Goal: Task Accomplishment & Management: Use online tool/utility

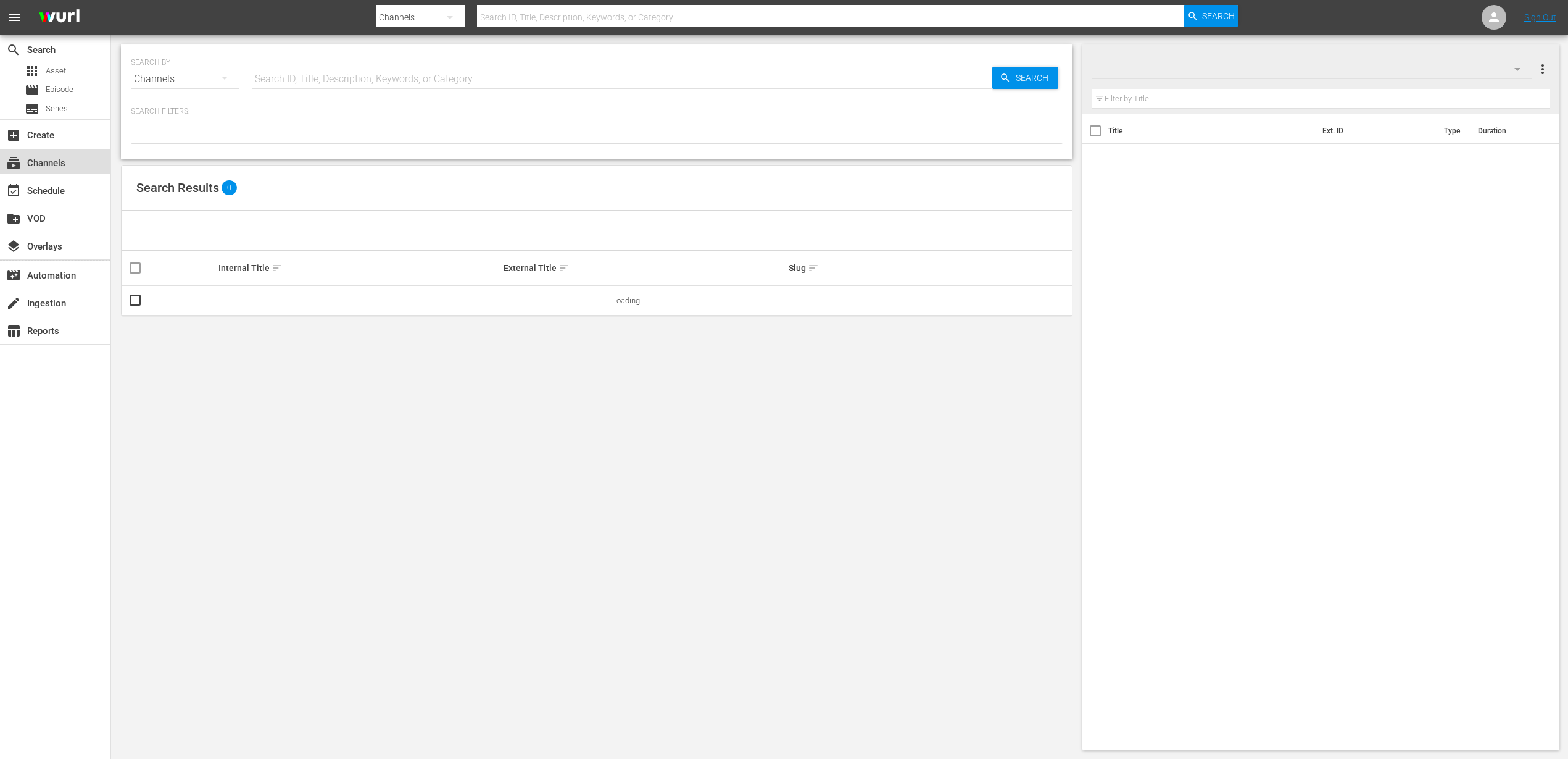
click at [25, 165] on div "subscriptions Channels" at bounding box center [34, 161] width 69 height 11
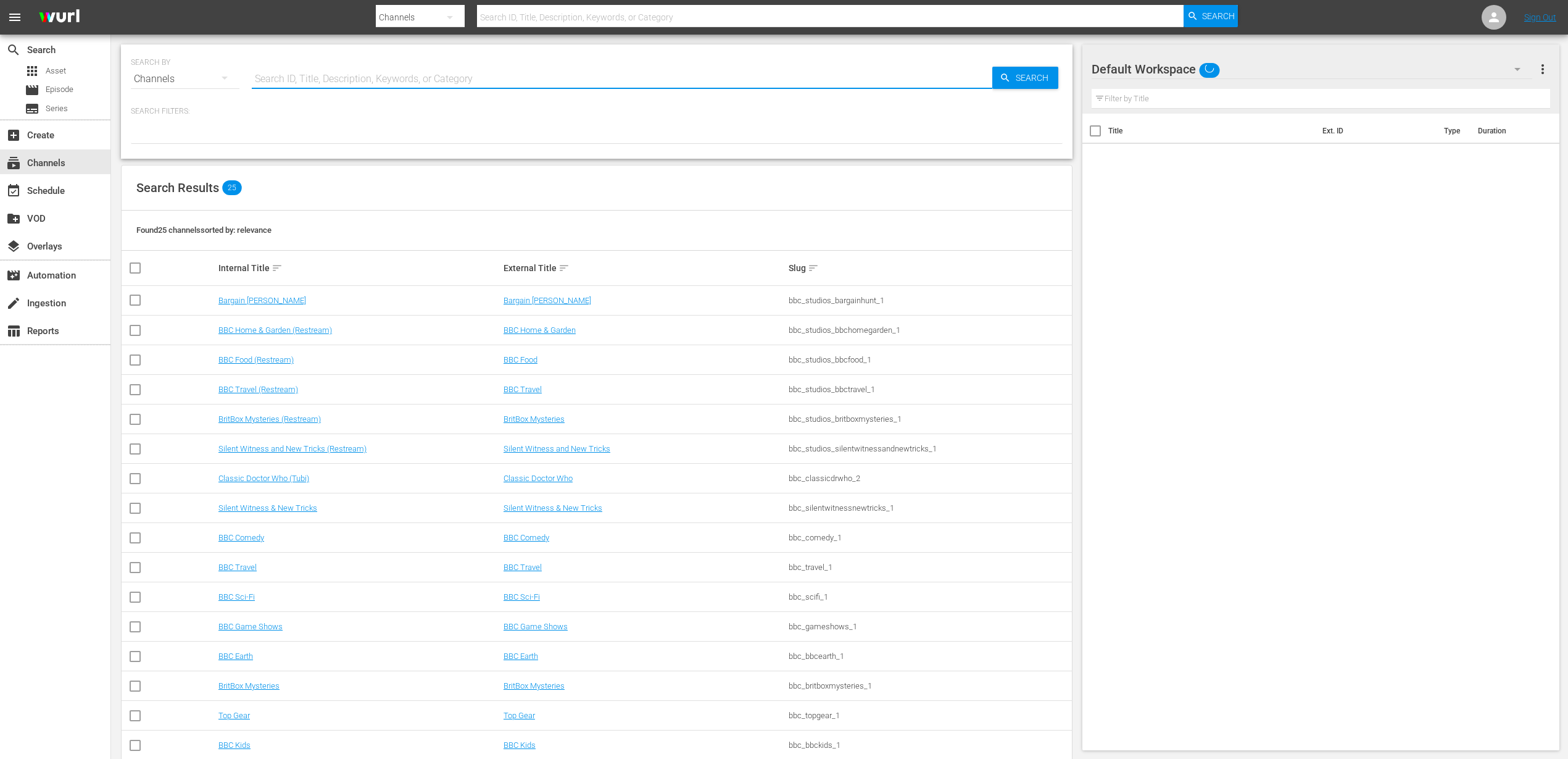
click at [272, 80] on input "text" at bounding box center [622, 79] width 741 height 30
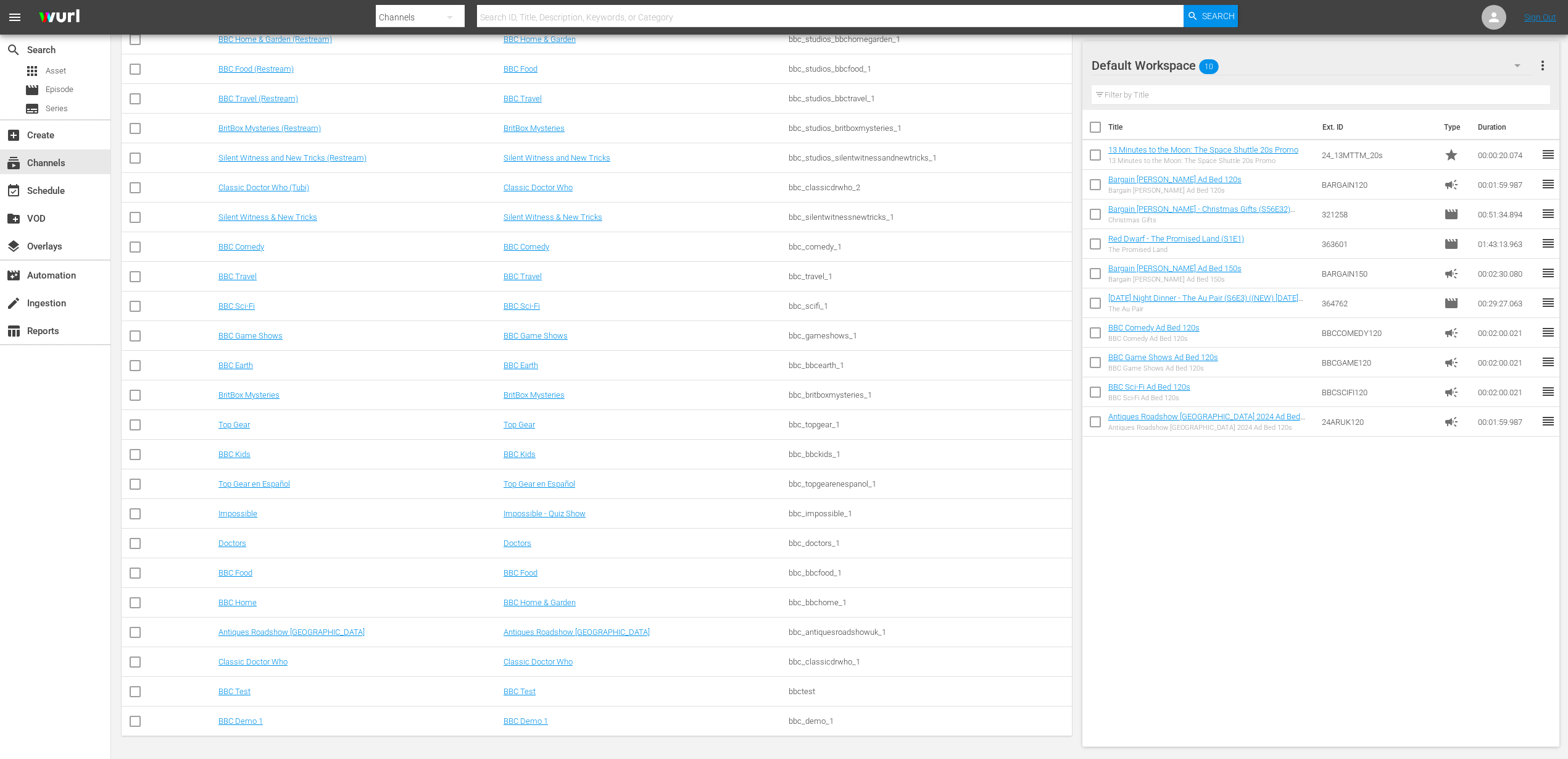
scroll to position [262, 0]
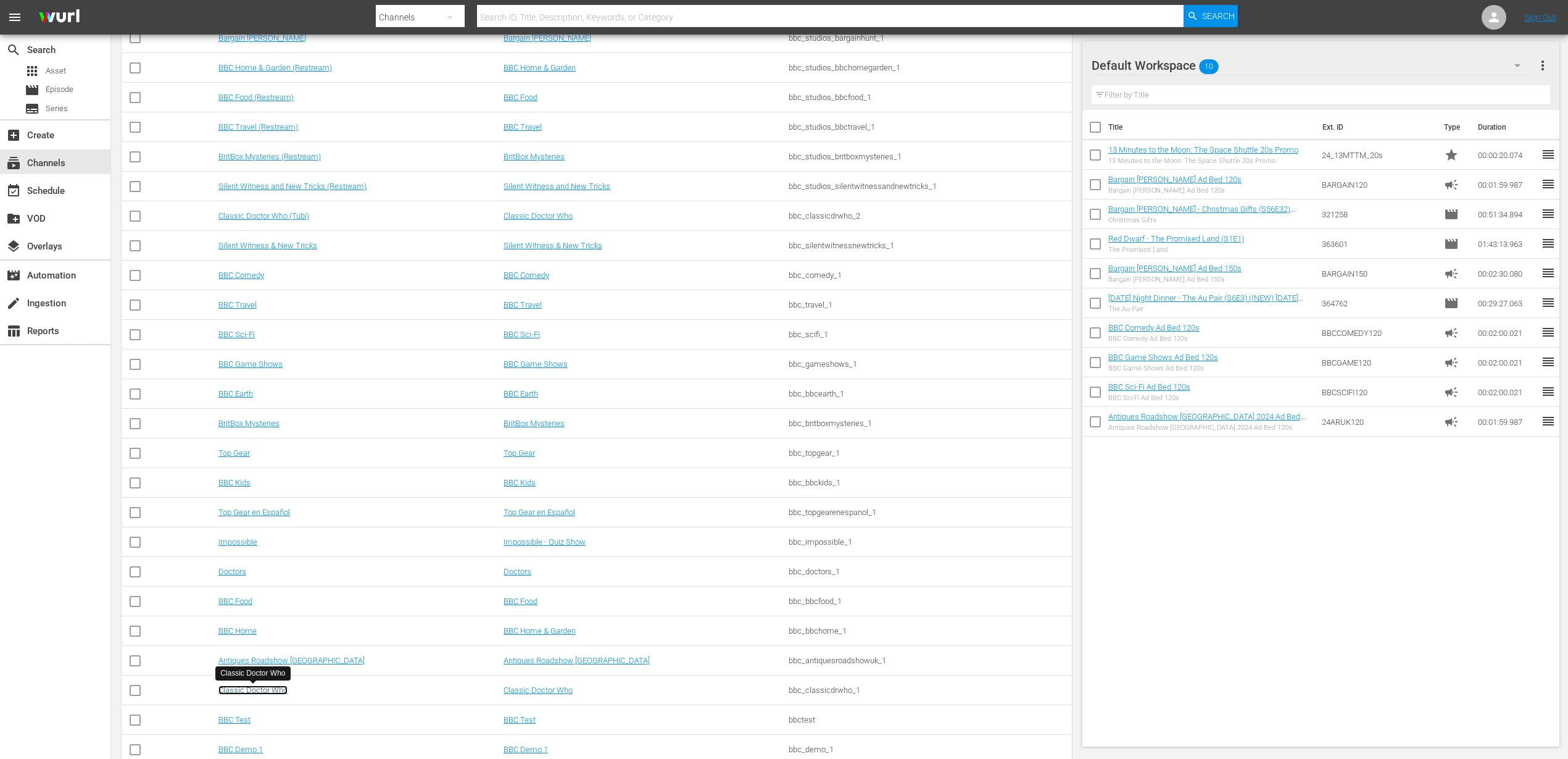
click at [247, 687] on link "Classic Doctor Who" at bounding box center [253, 690] width 69 height 10
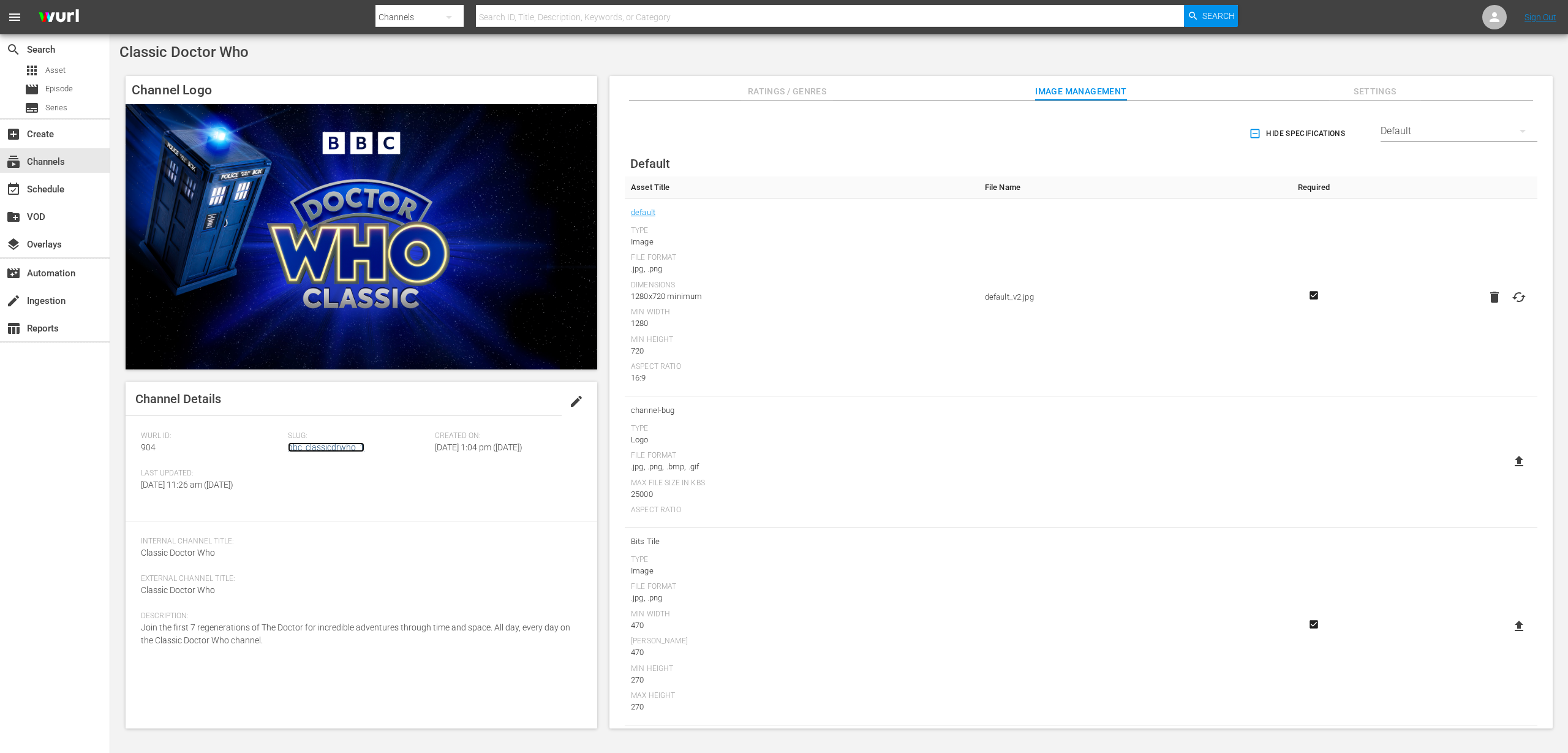
click at [347, 445] on link "bbc_classicdrwho_1" at bounding box center [326, 448] width 76 height 10
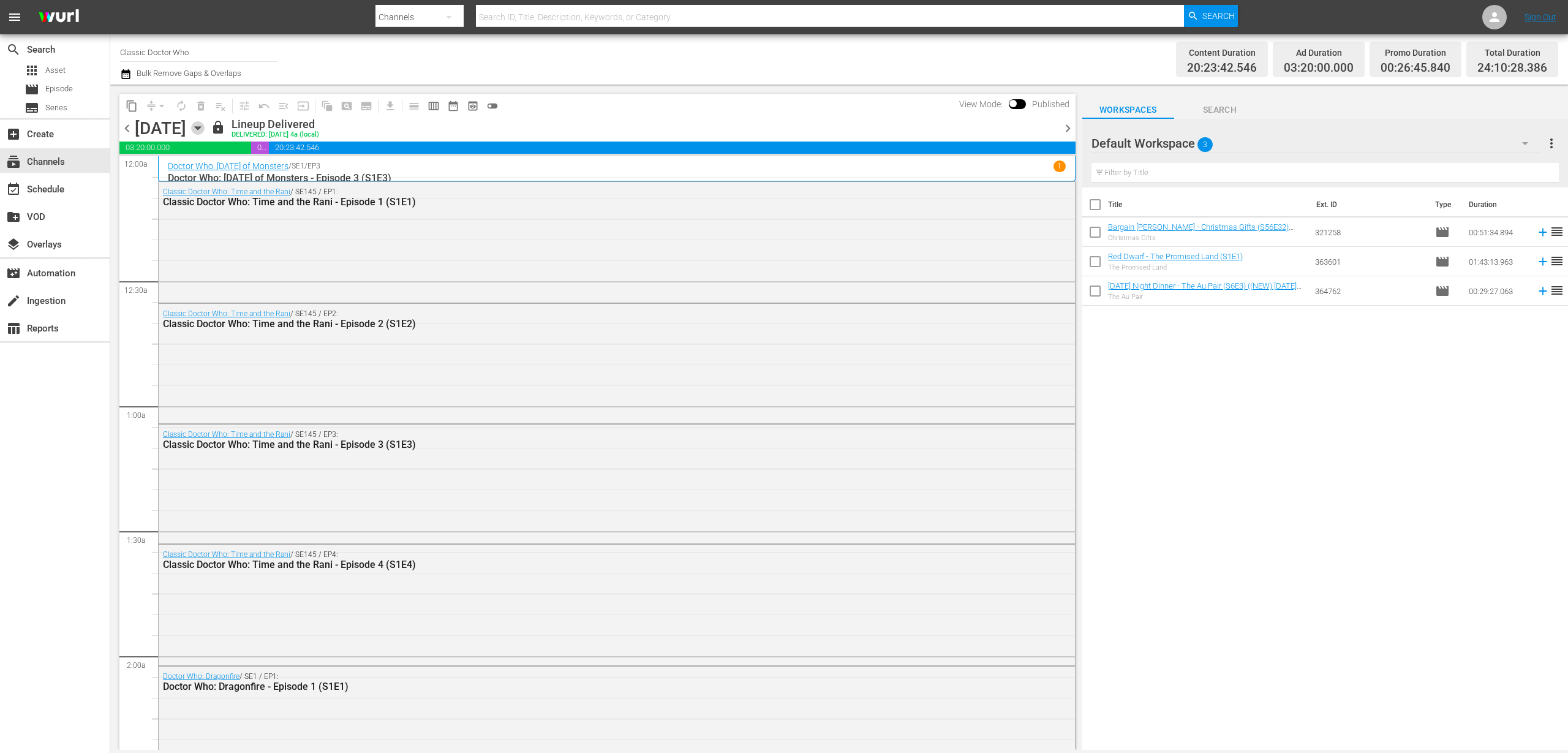
click at [205, 124] on icon "button" at bounding box center [198, 127] width 13 height 13
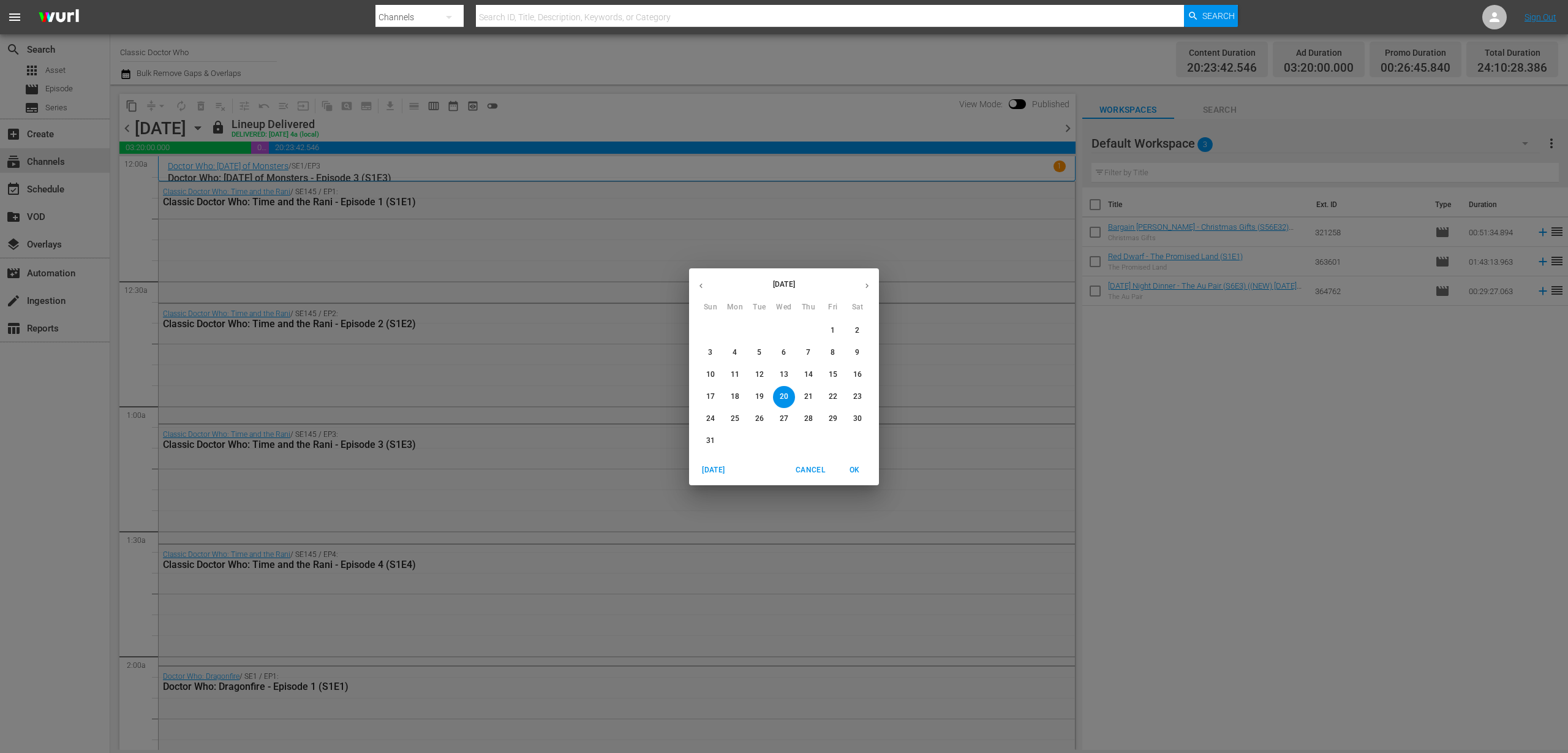
click at [799, 201] on div "[DATE] Sun Mon Tue Wed Thu Fri Sat 27 28 29 30 31 1 2 3 4 5 6 7 8 9 10 11 12 13…" at bounding box center [784, 376] width 1568 height 753
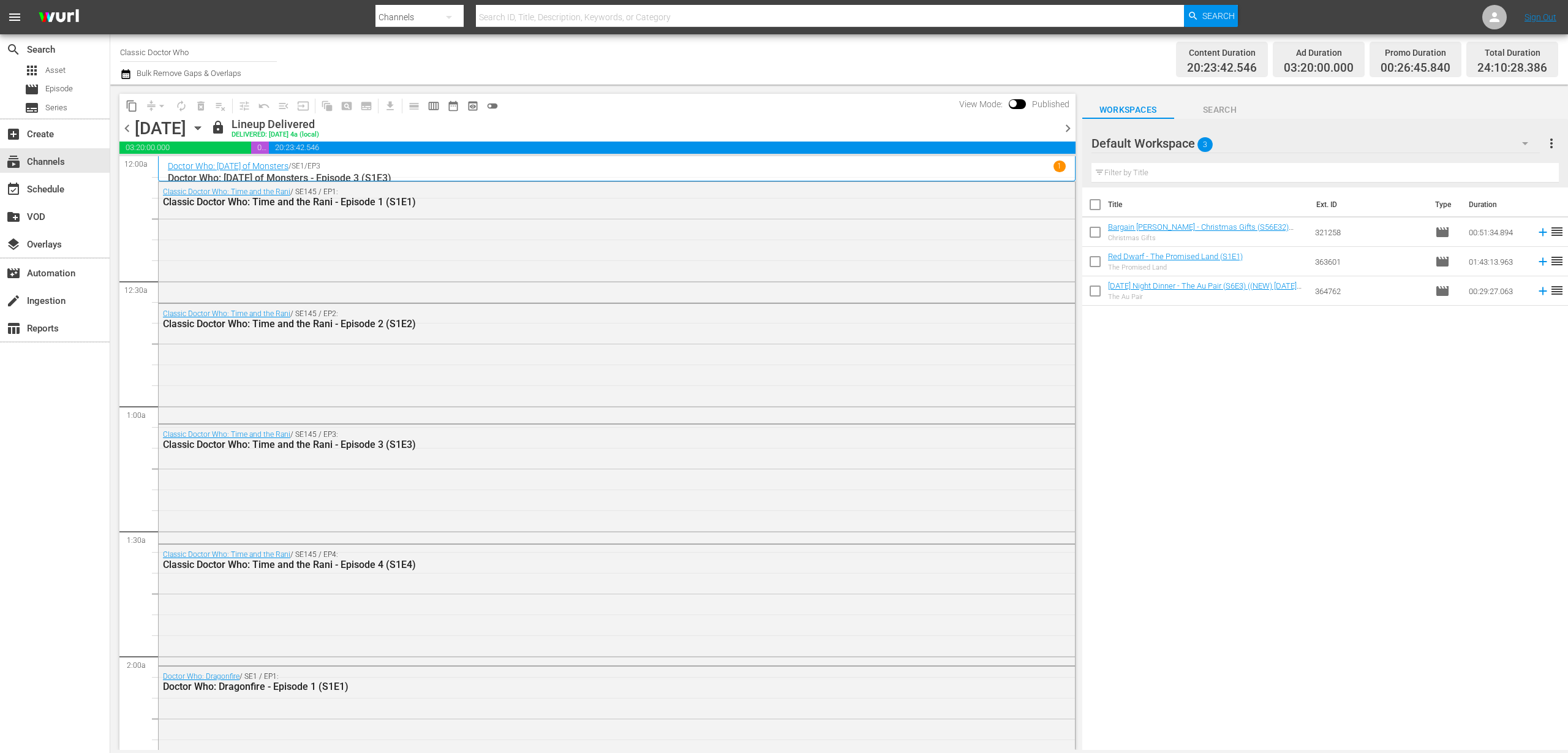
click at [135, 76] on span "Bulk Remove Gaps & Overlaps" at bounding box center [188, 73] width 107 height 9
click at [129, 67] on icon "button" at bounding box center [126, 74] width 11 height 15
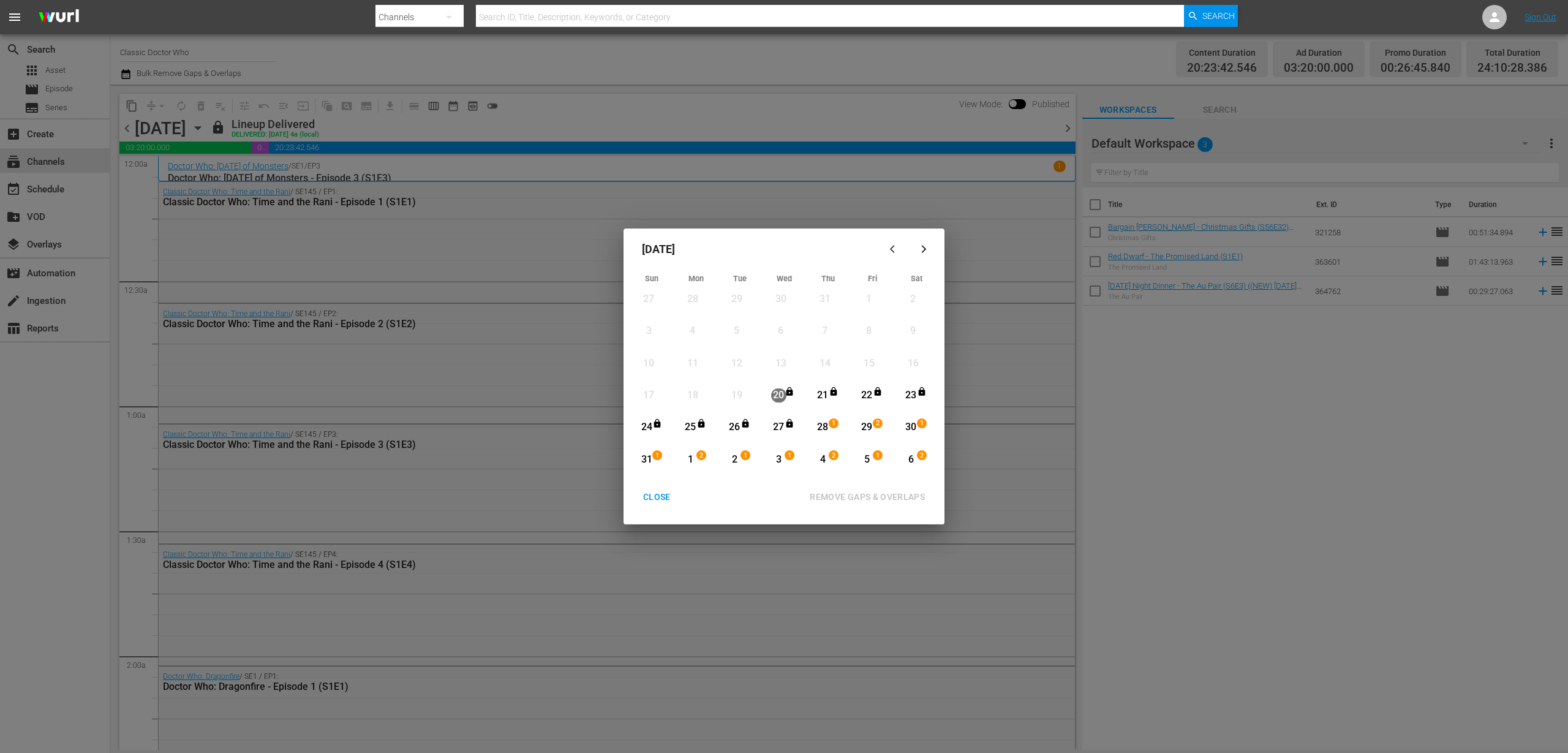
click at [645, 500] on div "CLOSE" at bounding box center [656, 497] width 47 height 15
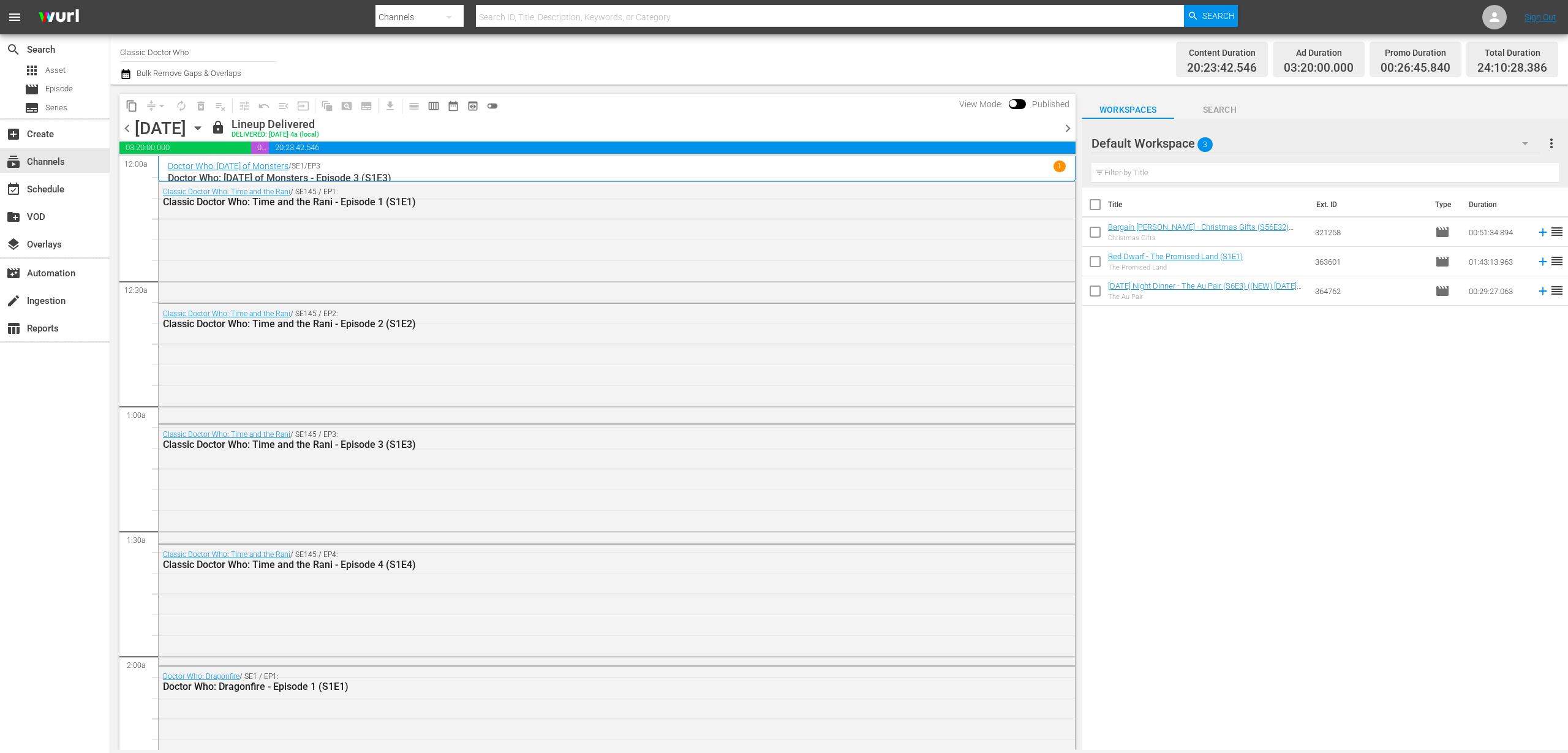
click at [205, 125] on icon "button" at bounding box center [198, 127] width 13 height 13
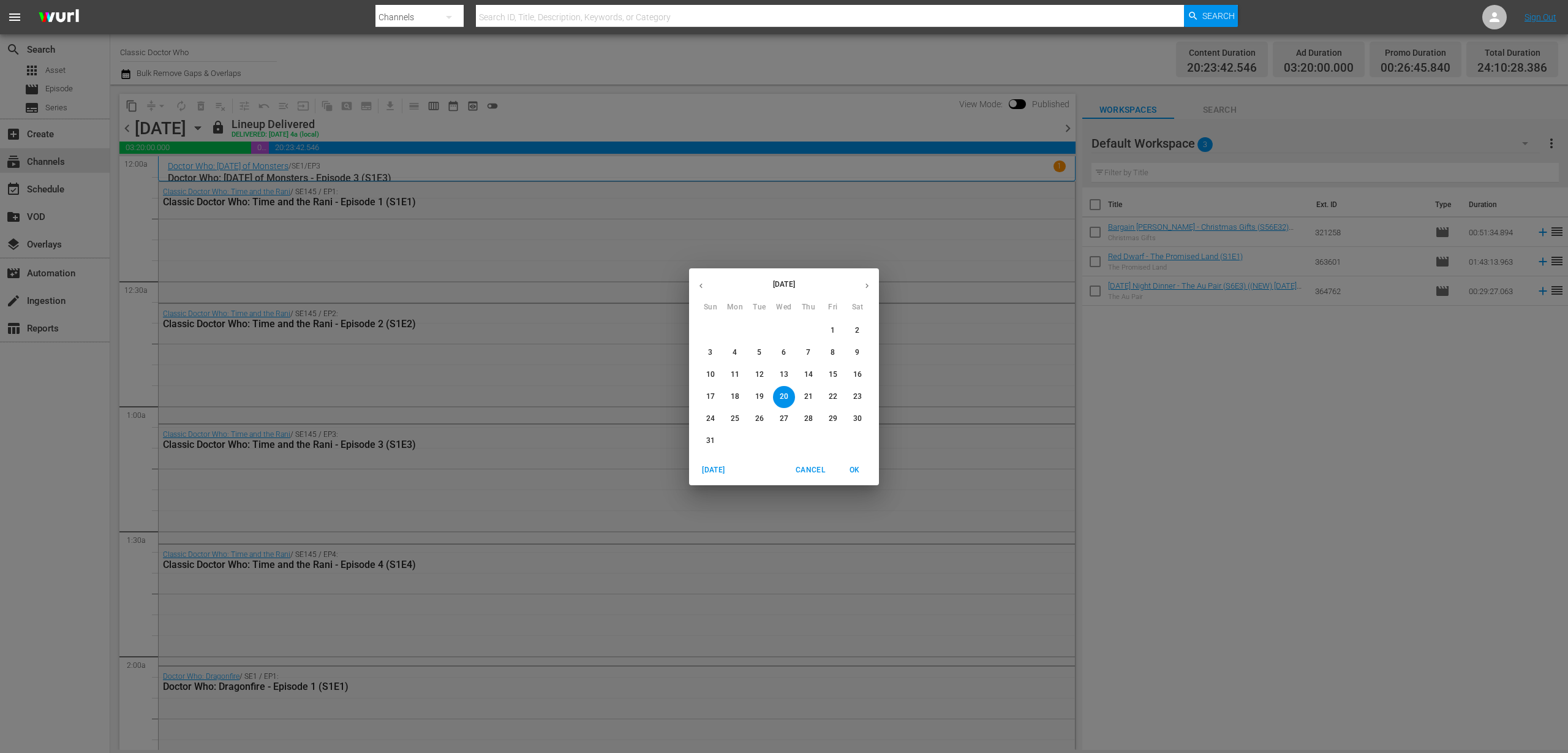
click at [803, 418] on span "28" at bounding box center [809, 418] width 22 height 10
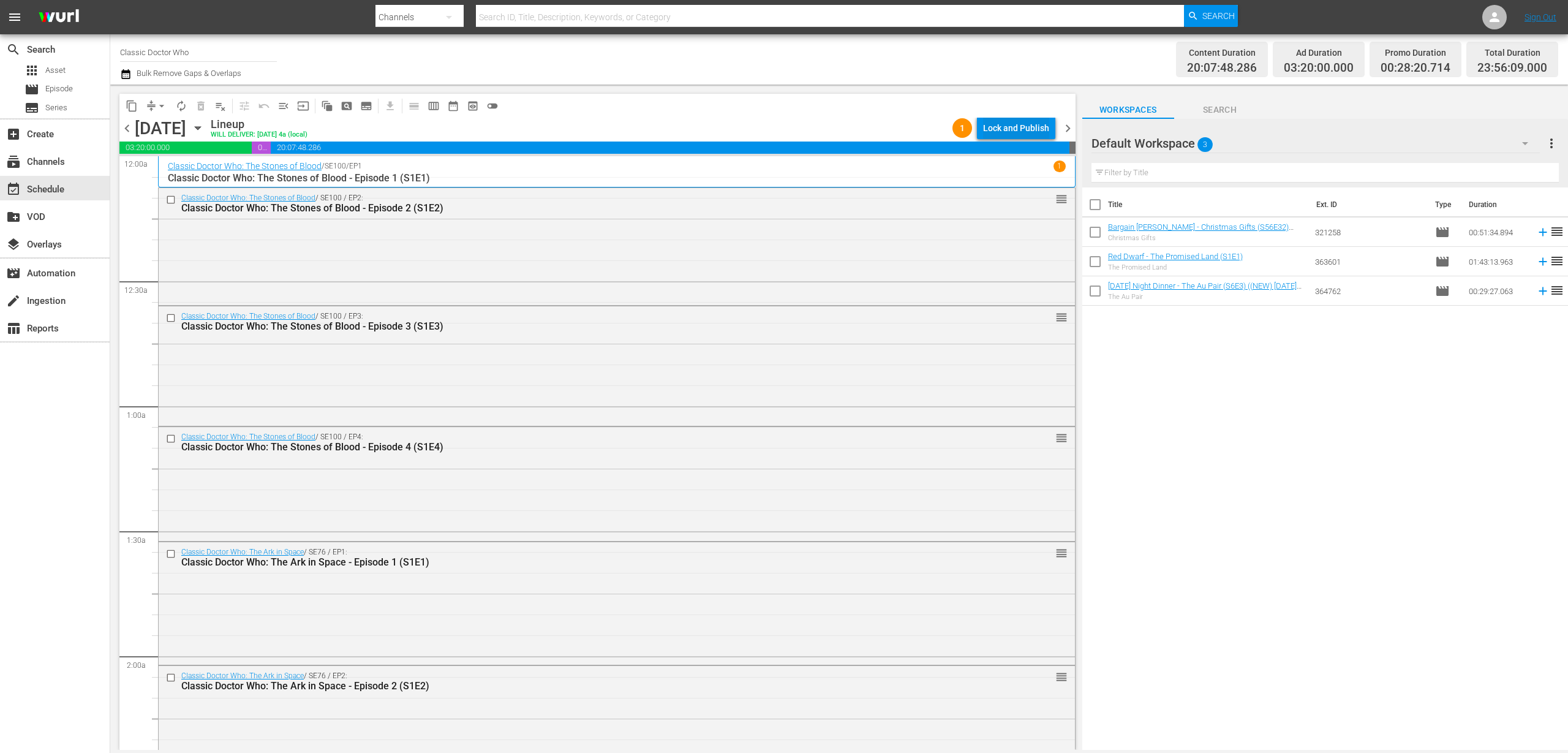
click at [1007, 124] on div "Lock and Publish" at bounding box center [1016, 127] width 66 height 22
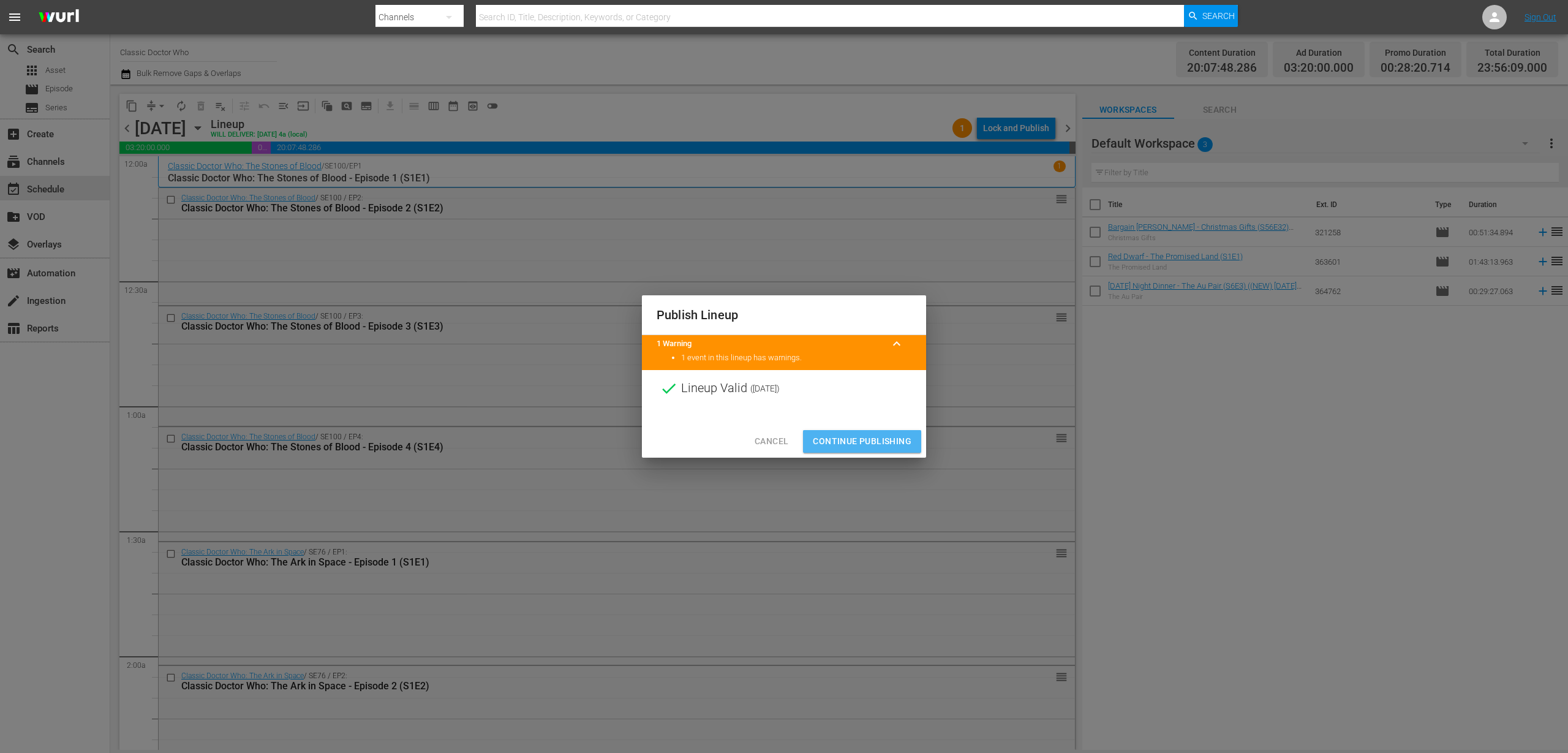
click at [871, 443] on span "Continue Publishing" at bounding box center [862, 441] width 98 height 15
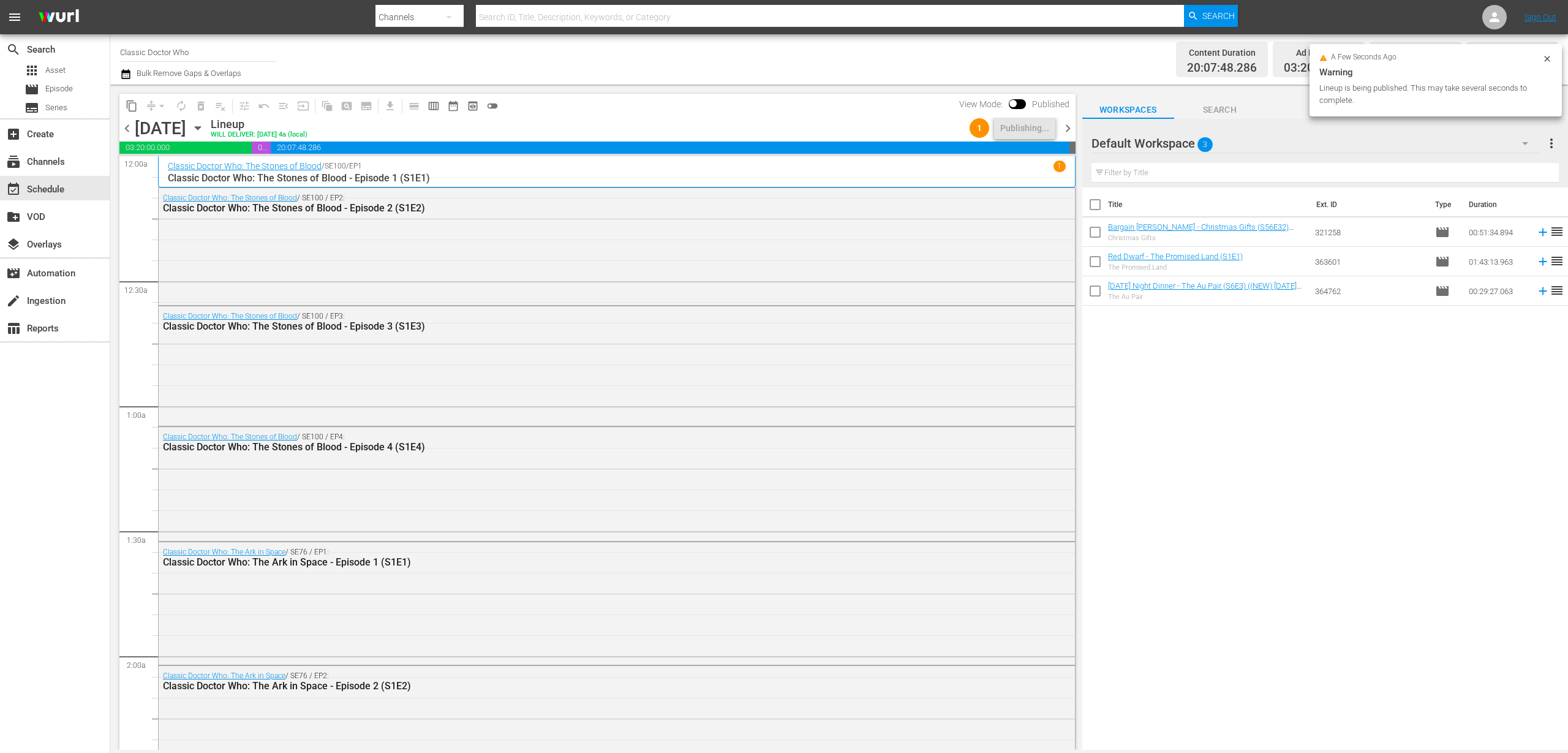
click at [1068, 125] on span "chevron_right" at bounding box center [1068, 128] width 15 height 15
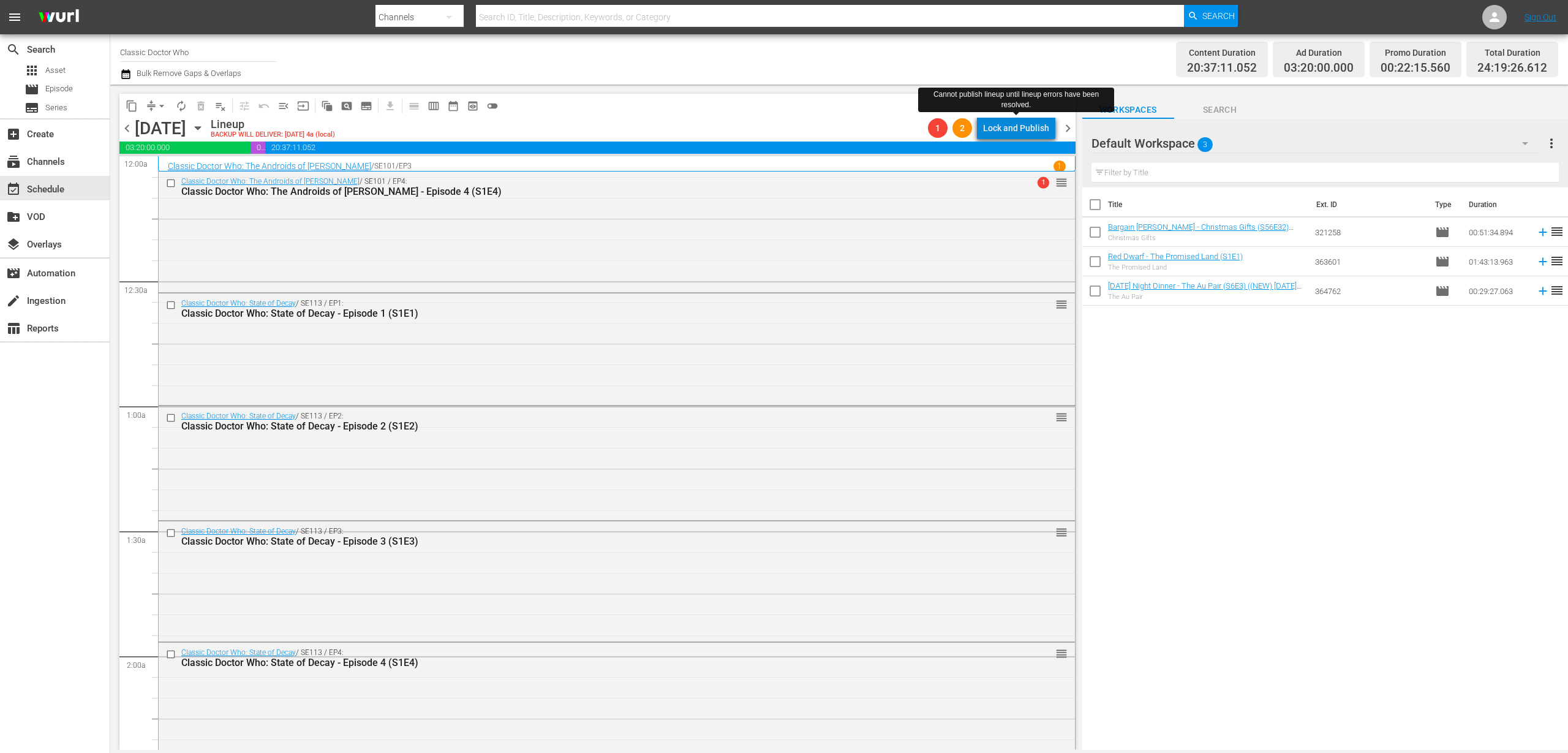
click at [1025, 133] on div "Lock and Publish" at bounding box center [1016, 127] width 66 height 22
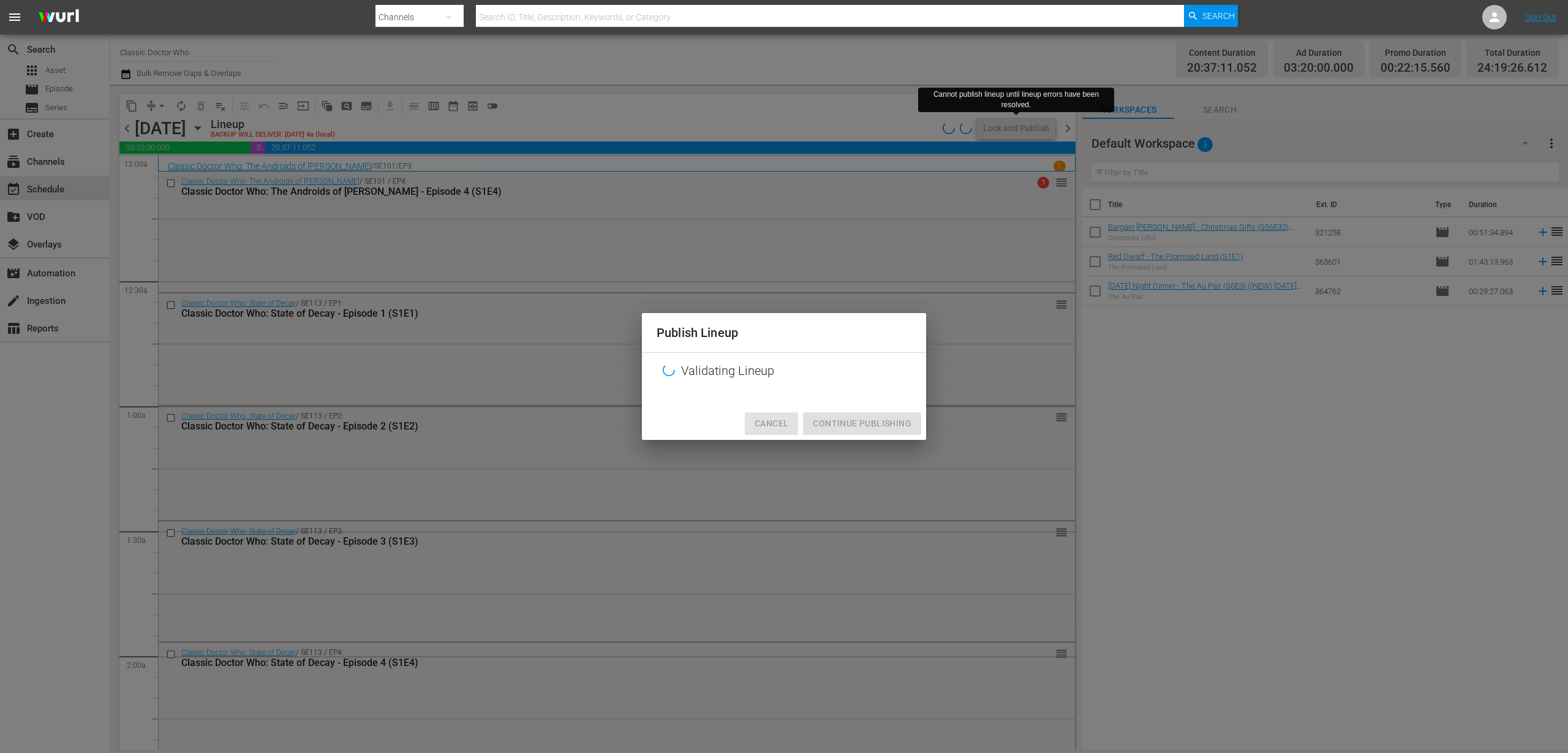
click at [771, 424] on span "Cancel" at bounding box center [771, 424] width 33 height 15
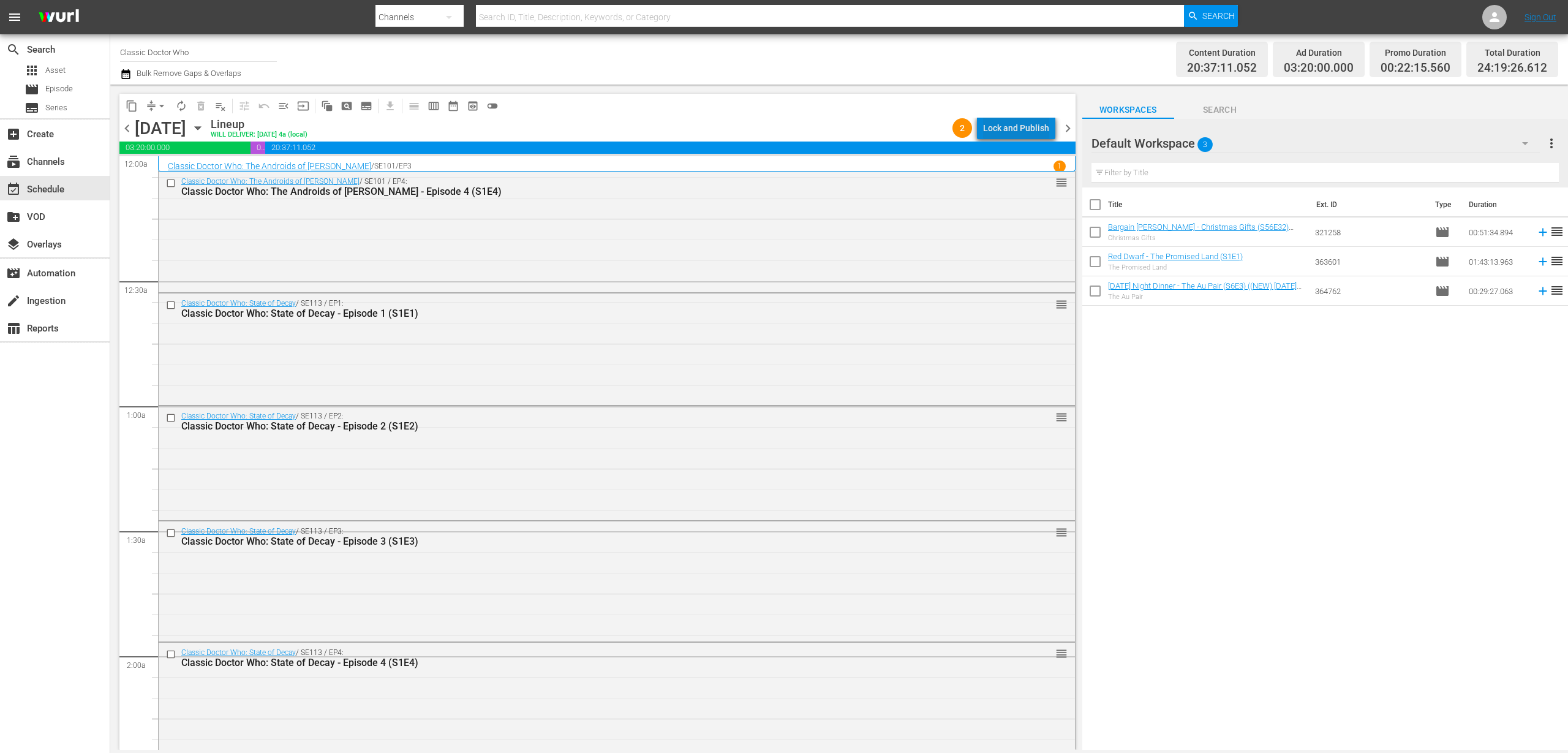
click at [1027, 128] on div "Lock and Publish" at bounding box center [1016, 127] width 66 height 22
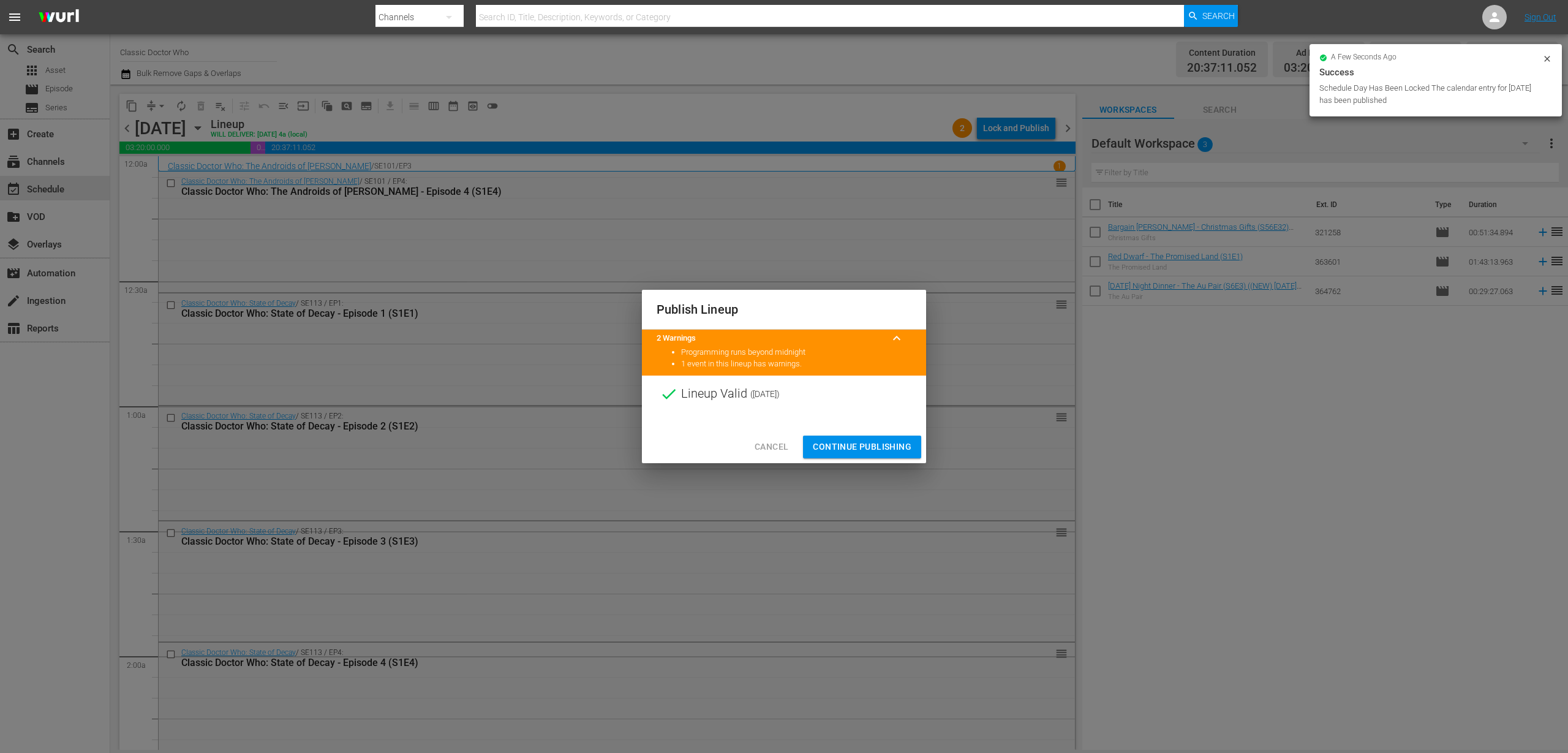
click at [857, 439] on span "Continue Publishing" at bounding box center [862, 447] width 98 height 15
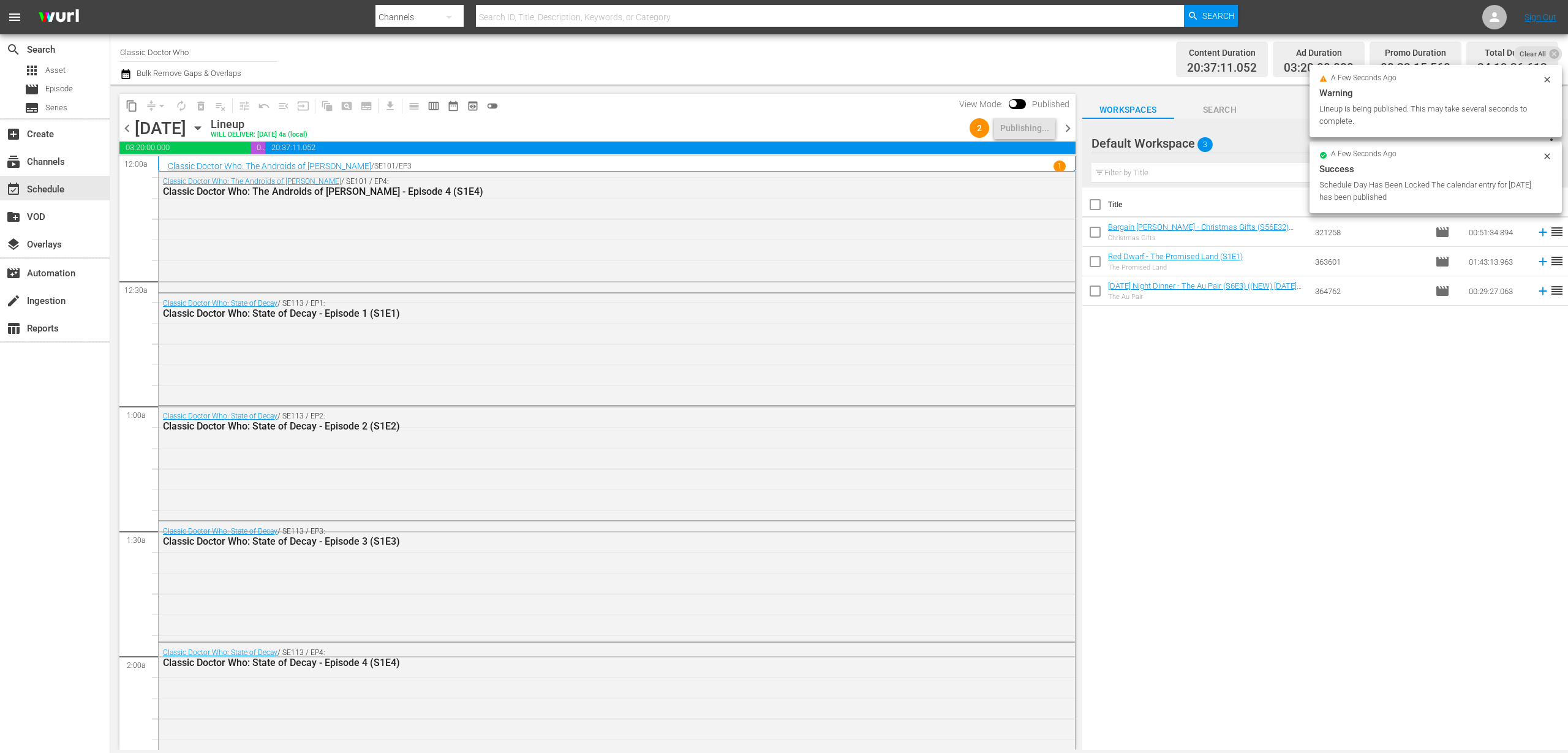
click at [1070, 127] on span "chevron_right" at bounding box center [1068, 128] width 15 height 15
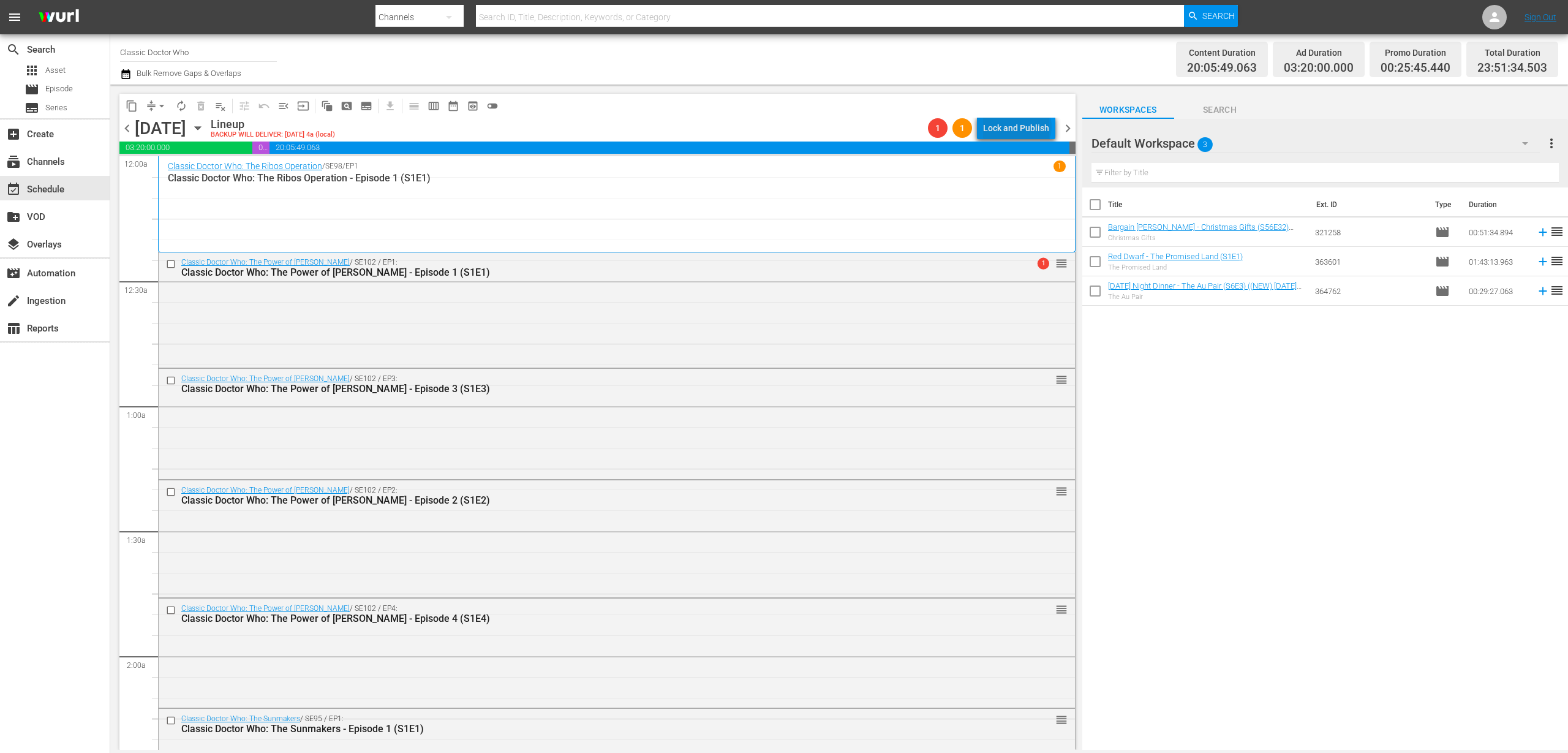
click at [1020, 127] on div "Lock and Publish" at bounding box center [1016, 127] width 66 height 22
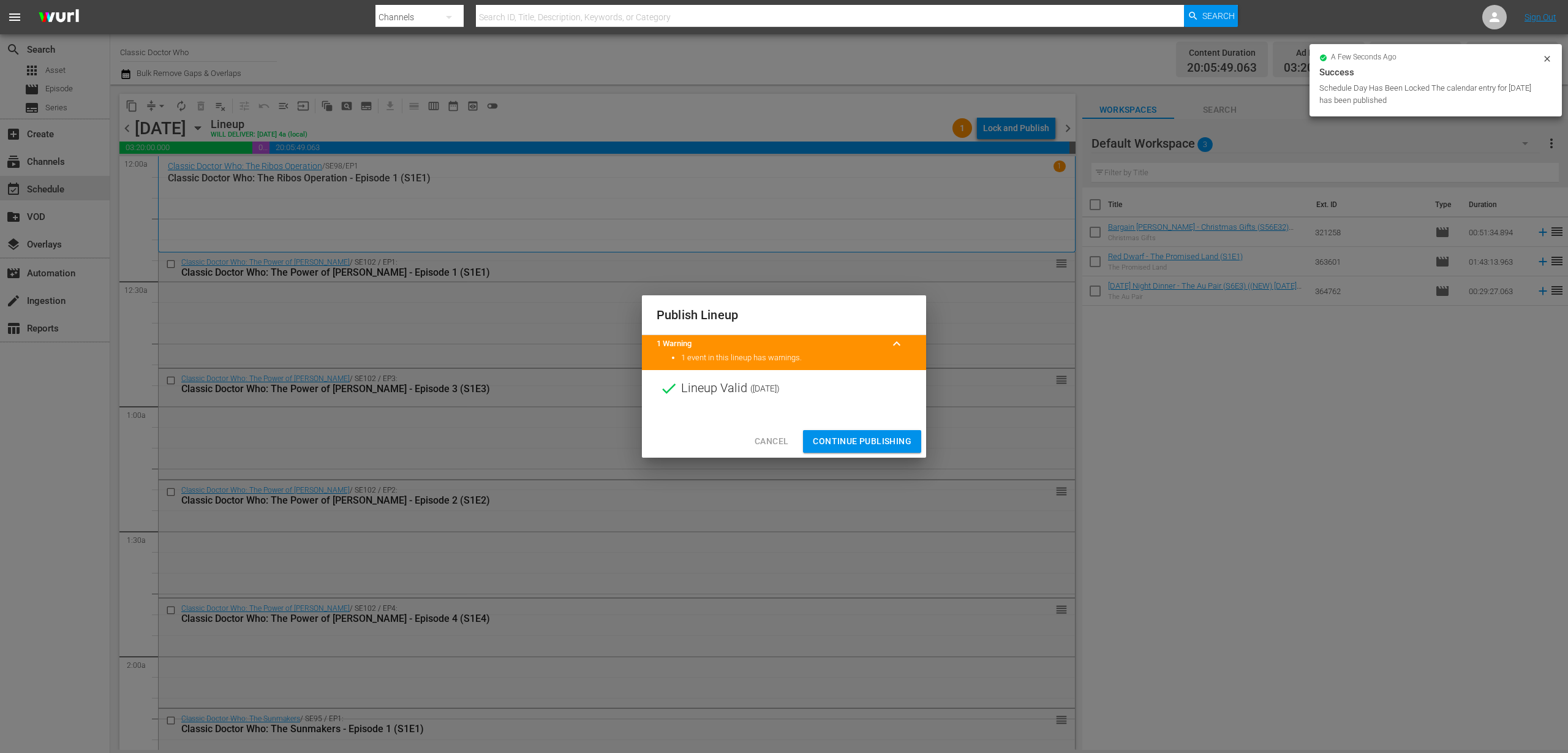
click at [837, 442] on span "Continue Publishing" at bounding box center [862, 441] width 98 height 15
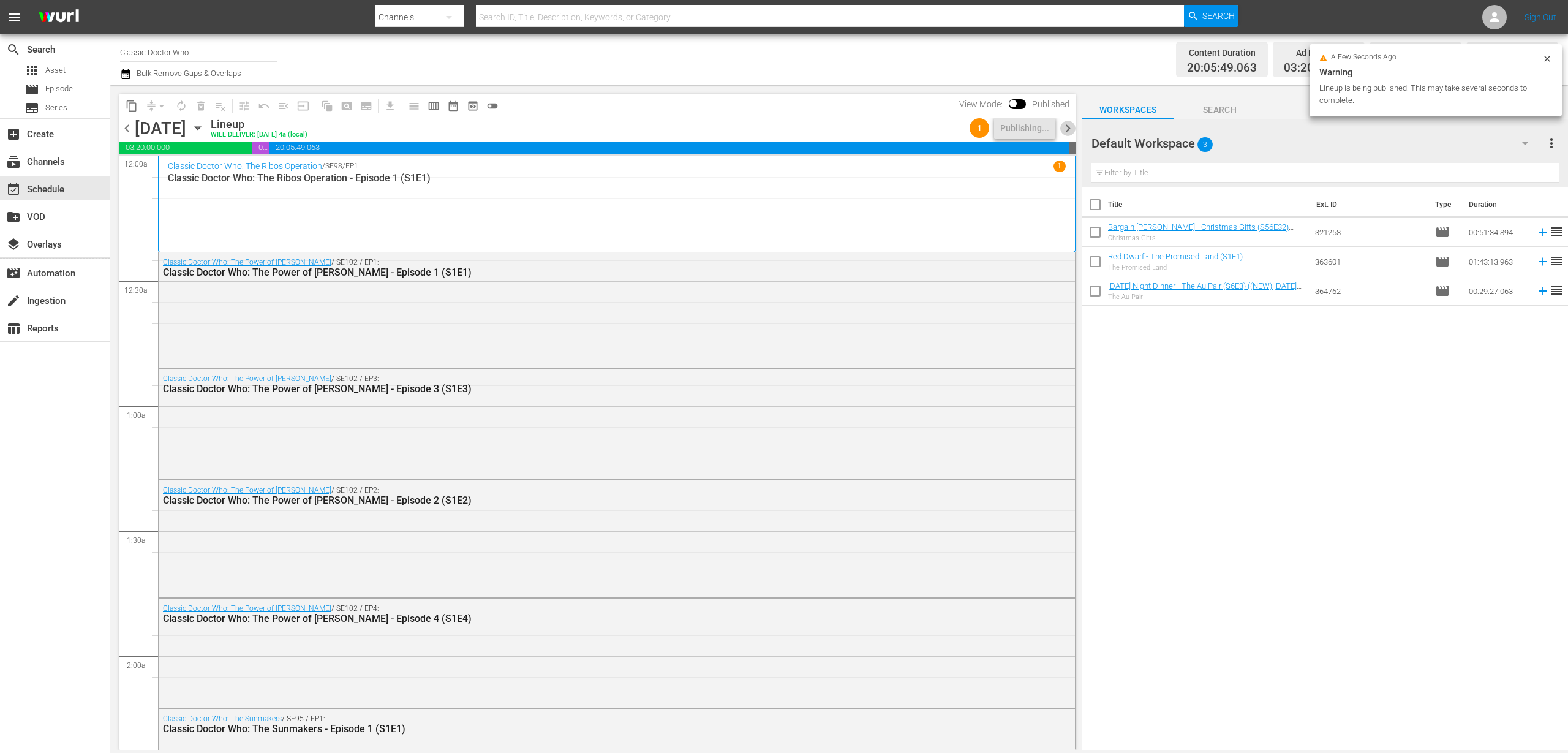
click at [1066, 128] on span "chevron_right" at bounding box center [1068, 128] width 15 height 15
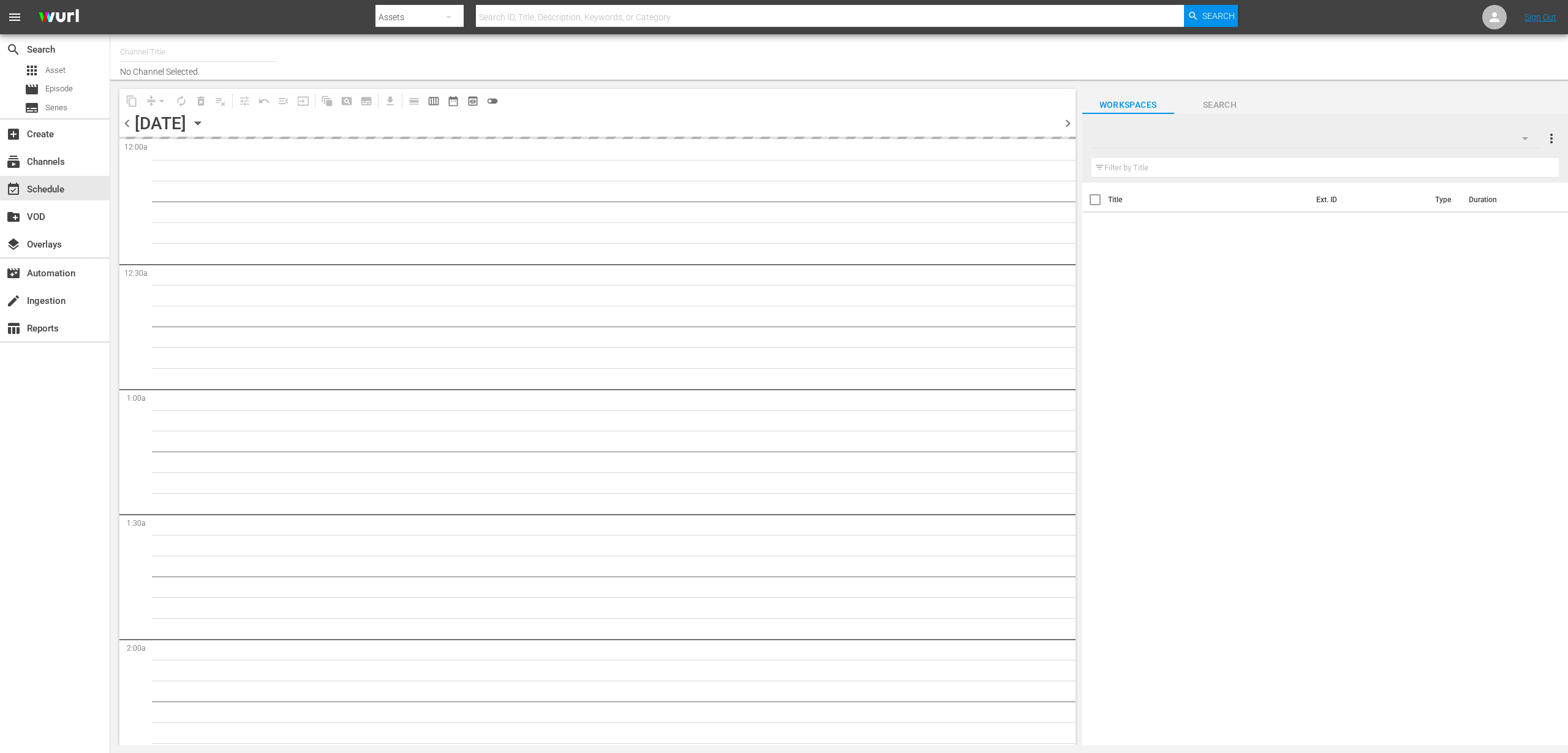
type input "Classic Doctor Who (904)"
